Goal: Task Accomplishment & Management: Use online tool/utility

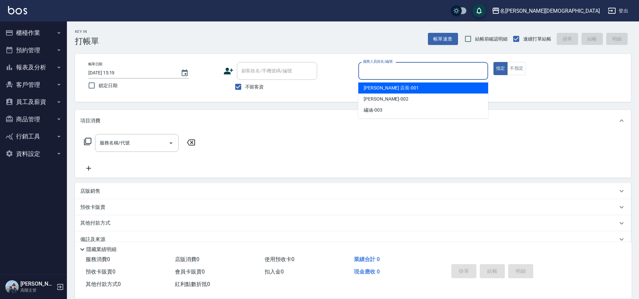
drag, startPoint x: 369, startPoint y: 66, endPoint x: 371, endPoint y: 69, distance: 3.9
click at [369, 66] on input "服務人員姓名/編號" at bounding box center [424, 71] width 124 height 12
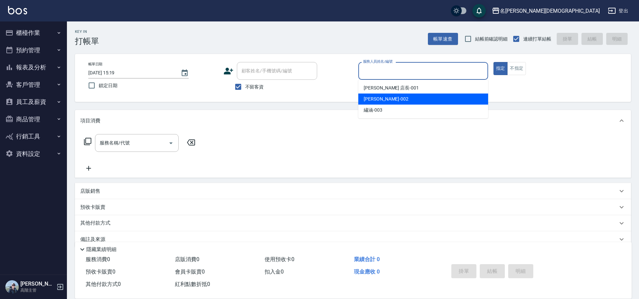
click at [373, 100] on span "香香 -002" at bounding box center [386, 98] width 45 height 7
type input "香香-002"
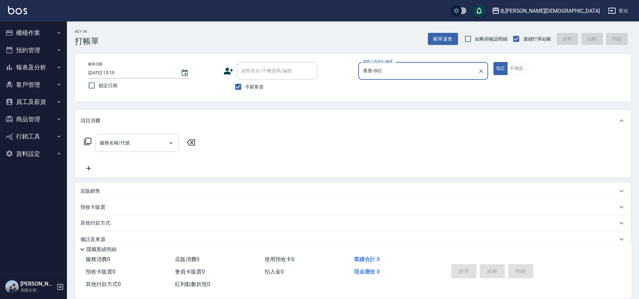
click at [104, 142] on div "服務名稱/代號 服務名稱/代號" at bounding box center [137, 143] width 84 height 18
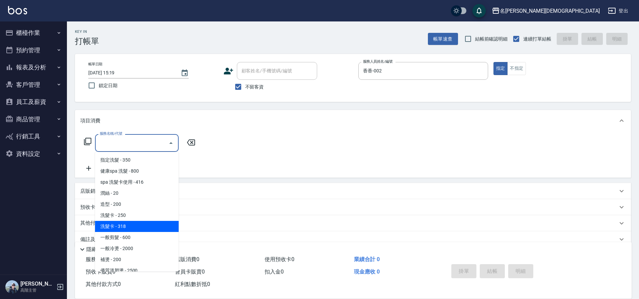
drag, startPoint x: 135, startPoint y: 228, endPoint x: 176, endPoint y: 215, distance: 43.7
click at [135, 228] on span "洗髮卡 - 318" at bounding box center [137, 226] width 84 height 11
type input "洗髮卡(108)"
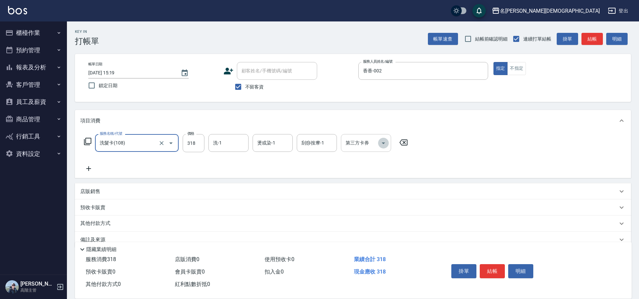
click at [387, 144] on icon "Open" at bounding box center [384, 143] width 8 height 8
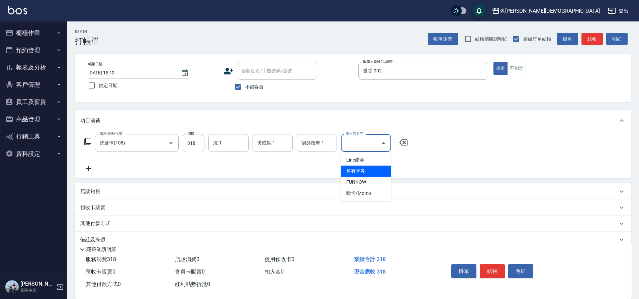
click at [378, 169] on span "舊有卡券" at bounding box center [366, 170] width 50 height 11
type input "舊有卡券"
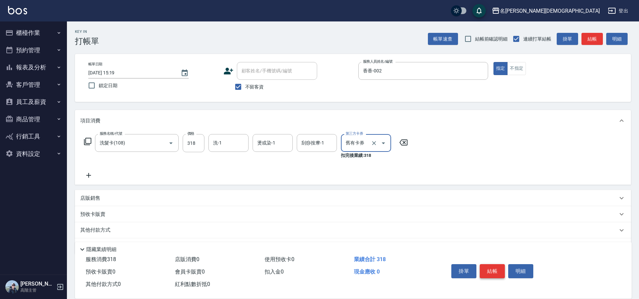
click at [497, 266] on button "結帳" at bounding box center [492, 271] width 25 height 14
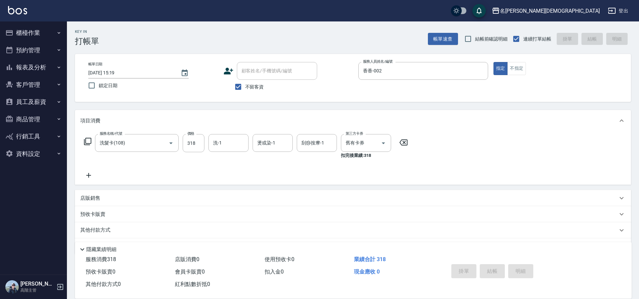
type input "[DATE] 15:20"
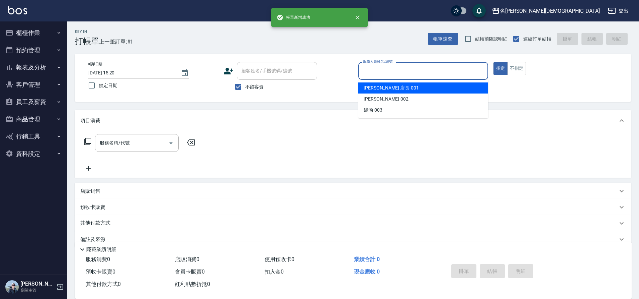
click at [367, 71] on input "服務人員姓名/編號" at bounding box center [424, 71] width 124 height 12
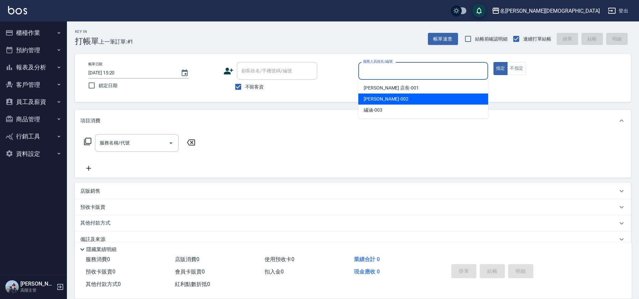
drag, startPoint x: 367, startPoint y: 100, endPoint x: 345, endPoint y: 104, distance: 22.2
click at [367, 99] on span "香香 -002" at bounding box center [386, 98] width 45 height 7
type input "香香-002"
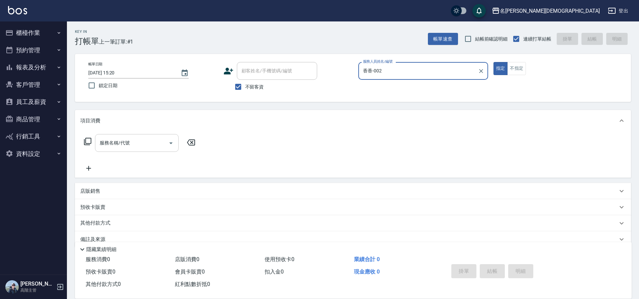
click at [114, 146] on div "服務名稱/代號 服務名稱/代號" at bounding box center [137, 143] width 84 height 18
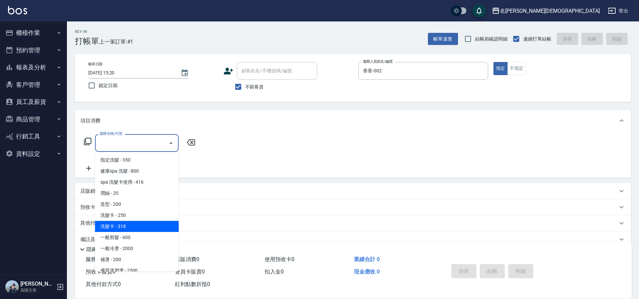
click at [136, 231] on span "洗髮卡 - 318" at bounding box center [137, 226] width 84 height 11
type input "洗髮卡(108)"
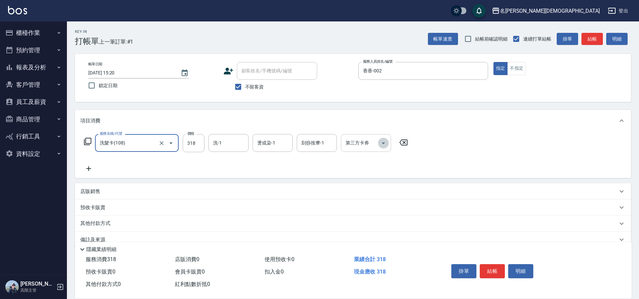
click at [384, 144] on icon "Open" at bounding box center [384, 143] width 8 height 8
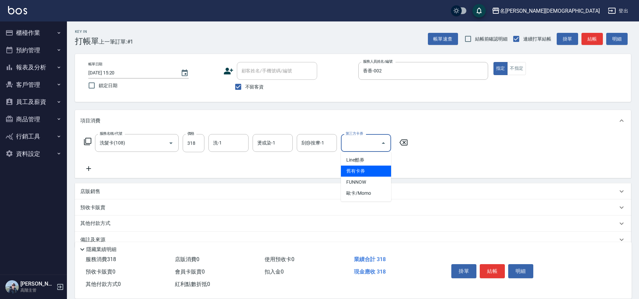
click at [376, 169] on span "舊有卡券" at bounding box center [366, 170] width 50 height 11
type input "舊有卡券"
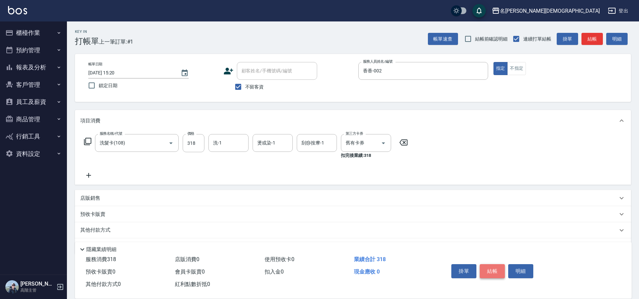
click at [488, 267] on button "結帳" at bounding box center [492, 271] width 25 height 14
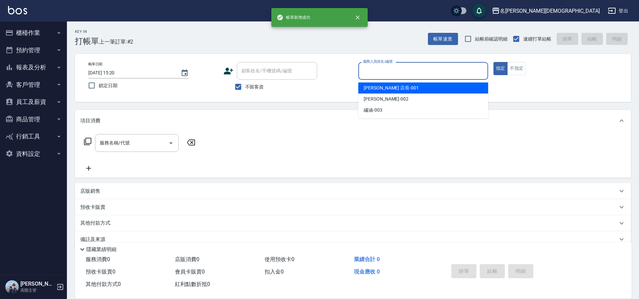
click at [375, 67] on input "服務人員姓名/編號" at bounding box center [424, 71] width 124 height 12
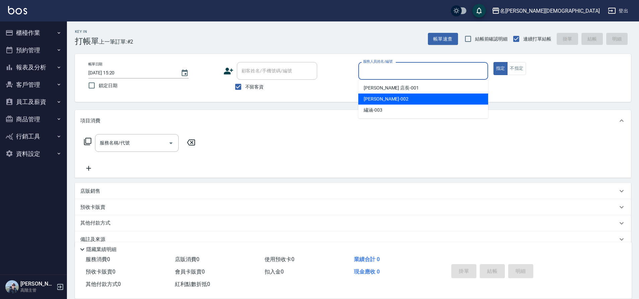
click at [374, 95] on div "香香 -002" at bounding box center [423, 98] width 130 height 11
type input "香香-002"
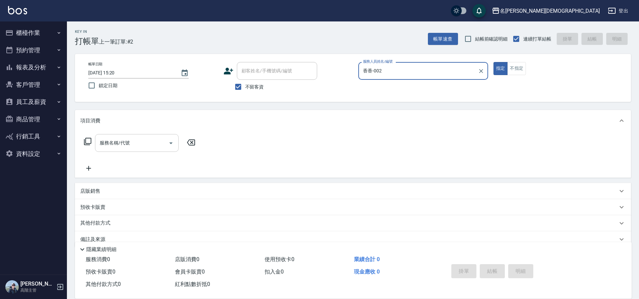
click at [103, 143] on div "服務名稱/代號 服務名稱/代號" at bounding box center [137, 143] width 84 height 18
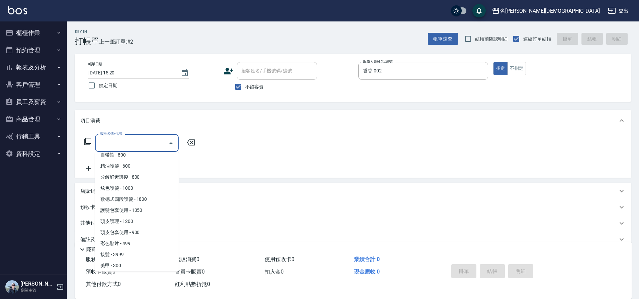
scroll to position [173, 0]
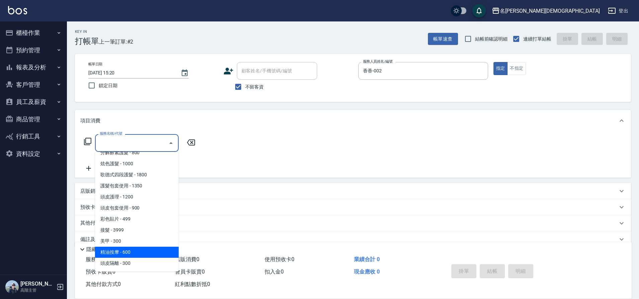
click at [123, 253] on span "精油按摩 - 600" at bounding box center [137, 251] width 84 height 11
type input "精油按摩(901-1)"
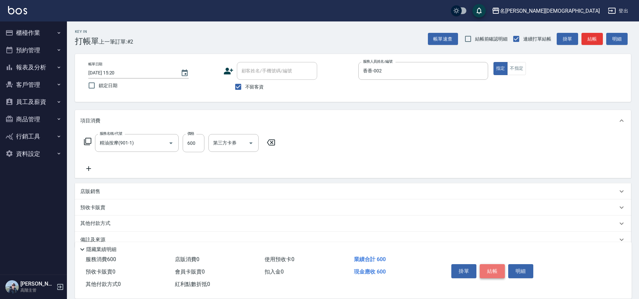
click at [488, 264] on button "結帳" at bounding box center [492, 271] width 25 height 14
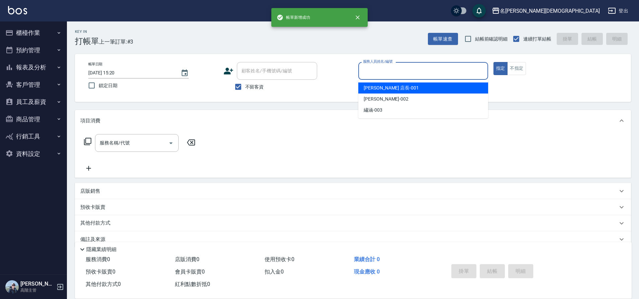
click at [371, 75] on input "服務人員姓名/編號" at bounding box center [424, 71] width 124 height 12
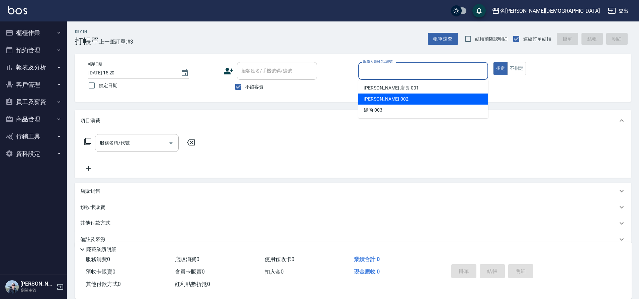
click at [376, 98] on span "香香 -002" at bounding box center [386, 98] width 45 height 7
type input "香香-002"
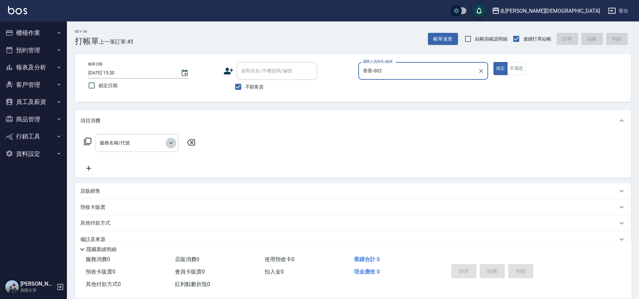
click at [168, 142] on icon "Open" at bounding box center [171, 143] width 8 height 8
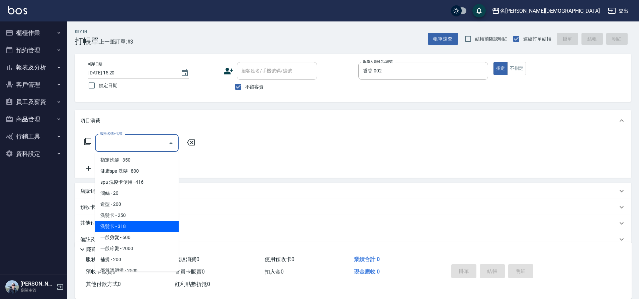
click at [159, 227] on span "洗髮卡 - 318" at bounding box center [137, 226] width 84 height 11
type input "洗髮卡(108)"
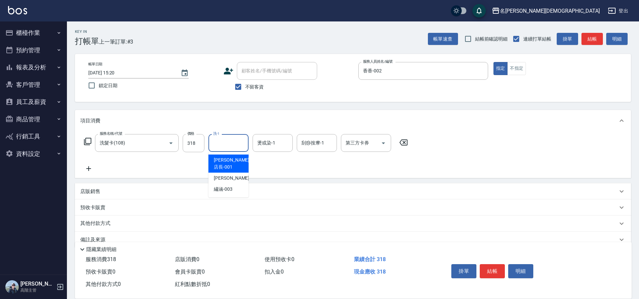
click at [225, 142] on input "洗-1" at bounding box center [229, 143] width 34 height 12
drag, startPoint x: 226, startPoint y: 180, endPoint x: 370, endPoint y: 157, distance: 145.8
click at [226, 185] on span "繡涵 -003" at bounding box center [223, 188] width 19 height 7
type input "繡涵-003"
click at [385, 142] on icon "Open" at bounding box center [384, 143] width 8 height 8
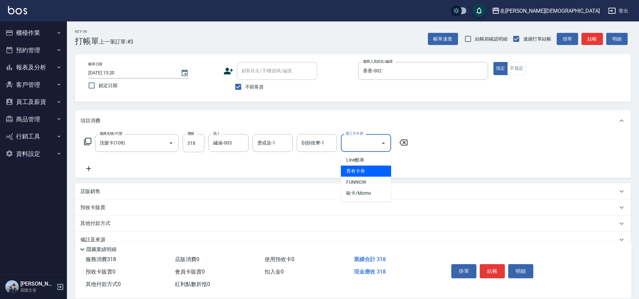
click at [372, 172] on span "舊有卡券" at bounding box center [366, 170] width 50 height 11
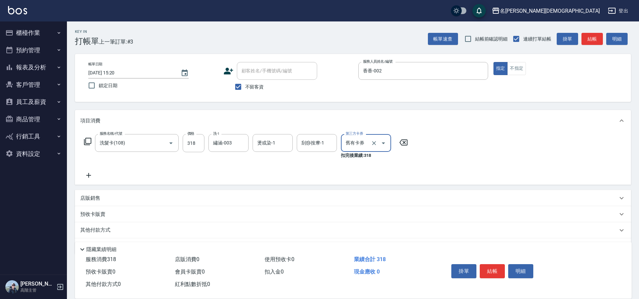
type input "舊有卡券"
click at [489, 267] on button "結帳" at bounding box center [492, 271] width 25 height 14
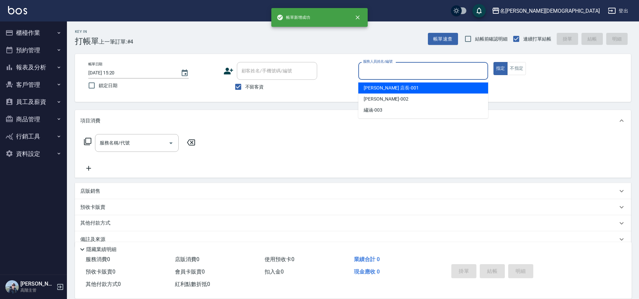
click at [371, 71] on input "服務人員姓名/編號" at bounding box center [424, 71] width 124 height 12
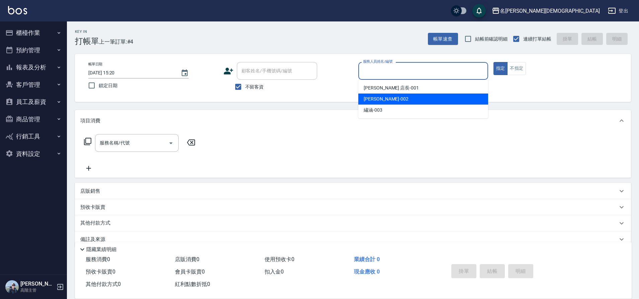
click at [372, 100] on span "香香 -002" at bounding box center [386, 98] width 45 height 7
type input "香香-002"
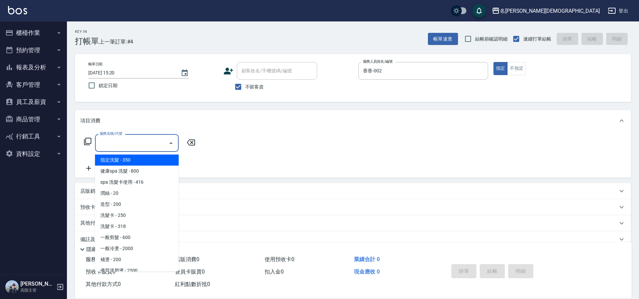
drag, startPoint x: 123, startPoint y: 140, endPoint x: 116, endPoint y: 160, distance: 21.0
click at [123, 141] on input "服務名稱/代號" at bounding box center [132, 143] width 68 height 12
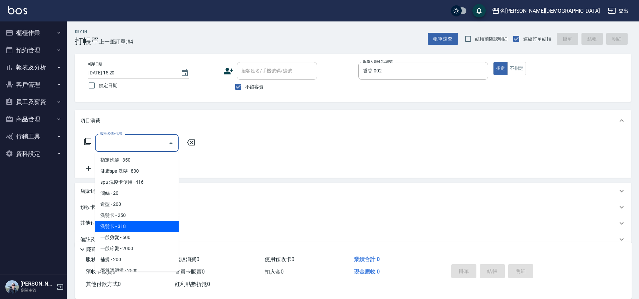
drag, startPoint x: 129, startPoint y: 223, endPoint x: 337, endPoint y: 169, distance: 215.1
click at [130, 222] on span "洗髮卡 - 318" at bounding box center [137, 226] width 84 height 11
type input "洗髮卡(108)"
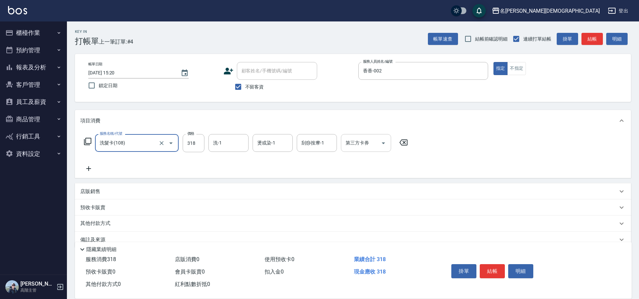
click at [387, 141] on icon "Open" at bounding box center [384, 143] width 8 height 8
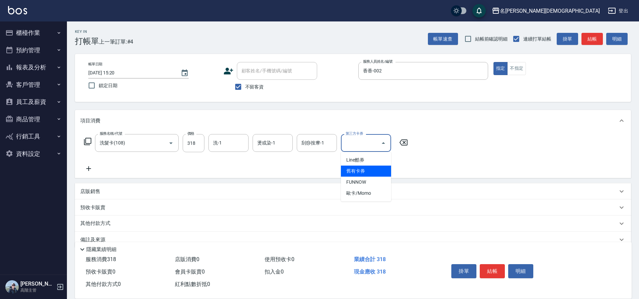
click at [378, 169] on span "舊有卡券" at bounding box center [366, 170] width 50 height 11
type input "舊有卡券"
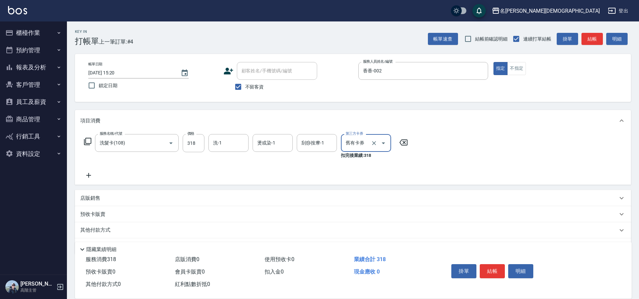
click at [87, 174] on icon at bounding box center [88, 175] width 17 height 8
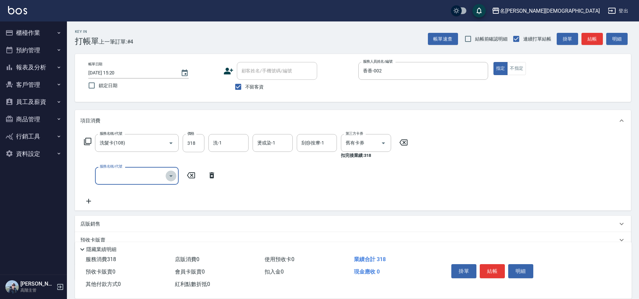
click at [170, 174] on icon "Open" at bounding box center [171, 176] width 8 height 8
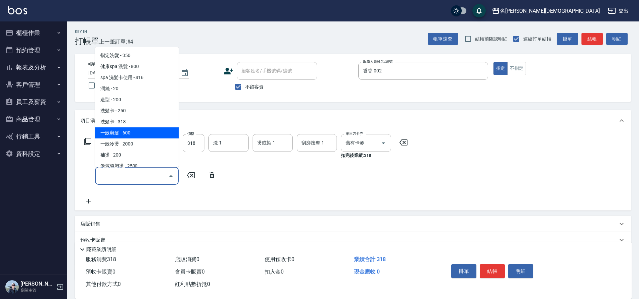
click at [141, 136] on span "一般剪髮 - 600" at bounding box center [137, 132] width 84 height 11
type input "一般剪髮(200)"
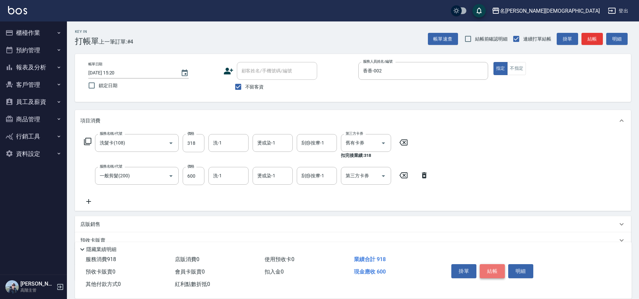
click at [492, 267] on button "結帳" at bounding box center [492, 271] width 25 height 14
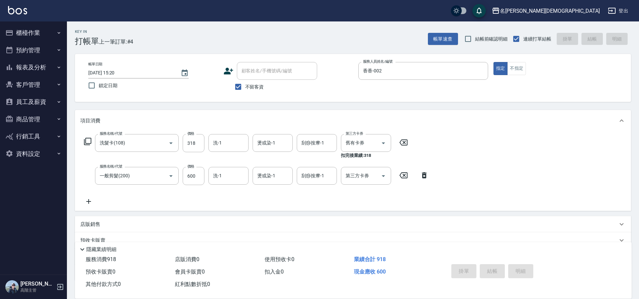
type input "[DATE] 15:21"
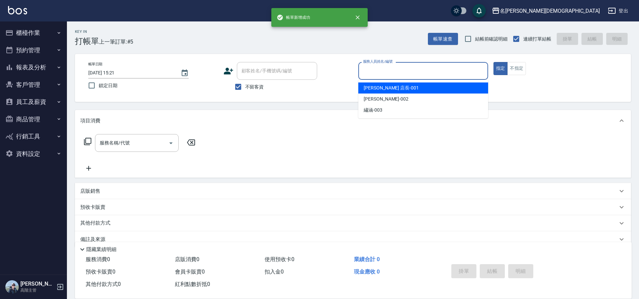
click at [363, 76] on input "服務人員姓名/編號" at bounding box center [424, 71] width 124 height 12
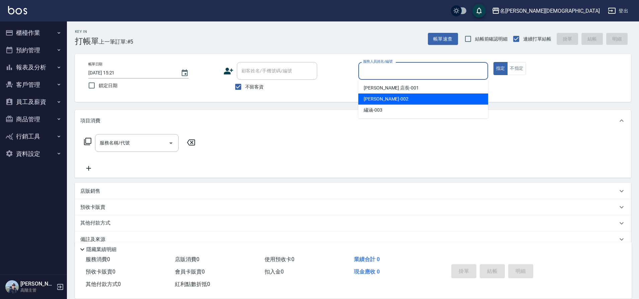
click at [365, 101] on span "香香 -002" at bounding box center [386, 98] width 45 height 7
type input "香香-002"
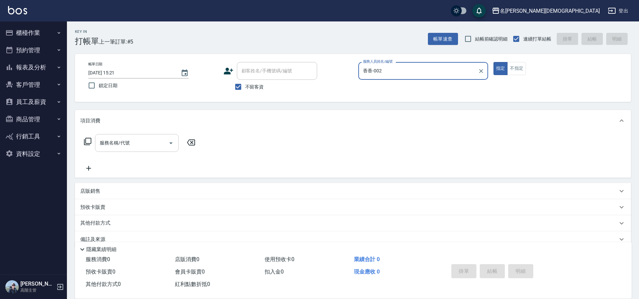
click at [113, 140] on div "服務名稱/代號 服務名稱/代號" at bounding box center [137, 143] width 84 height 18
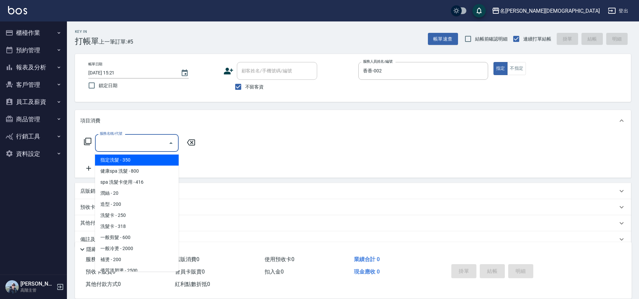
click at [122, 161] on span "指定洗髮 - 350" at bounding box center [137, 159] width 84 height 11
type input "指定洗髮(101)"
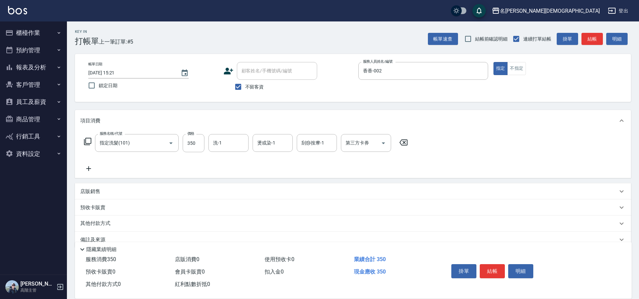
click at [89, 168] on icon at bounding box center [88, 168] width 5 height 5
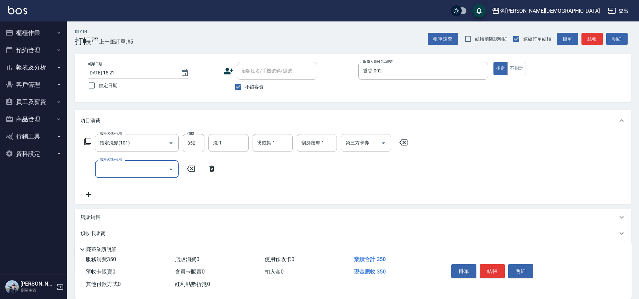
click at [170, 170] on icon "Open" at bounding box center [171, 169] width 8 height 8
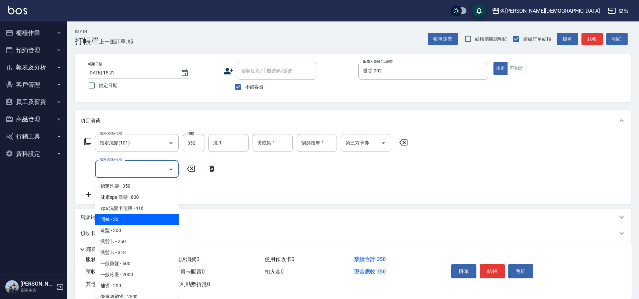
click at [150, 224] on span "潤絲 - 20" at bounding box center [137, 219] width 84 height 11
type input "潤絲(103)"
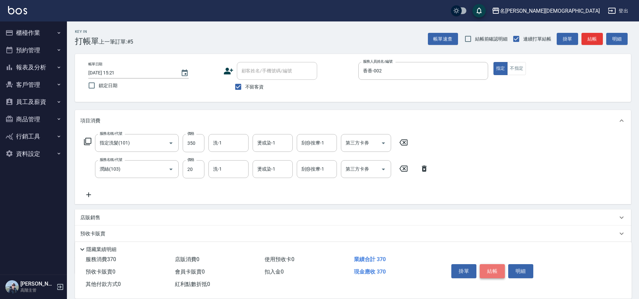
click at [490, 264] on button "結帳" at bounding box center [492, 271] width 25 height 14
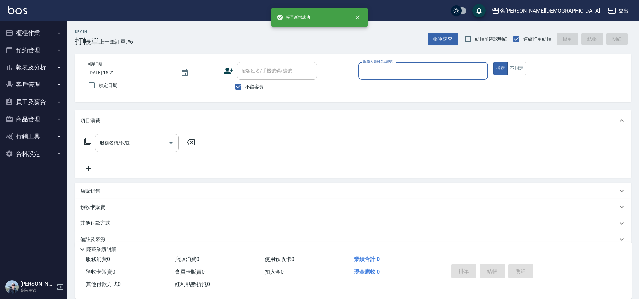
click at [24, 34] on button "櫃檯作業" at bounding box center [34, 32] width 62 height 17
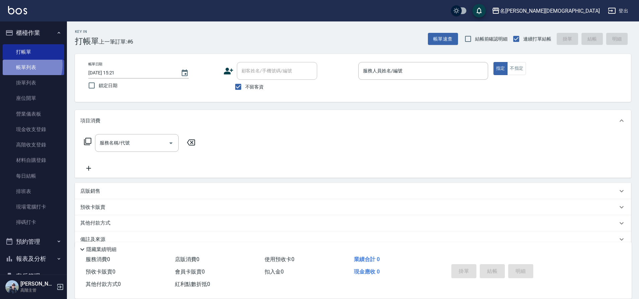
click at [24, 65] on link "帳單列表" at bounding box center [34, 67] width 62 height 15
